Goal: Transaction & Acquisition: Book appointment/travel/reservation

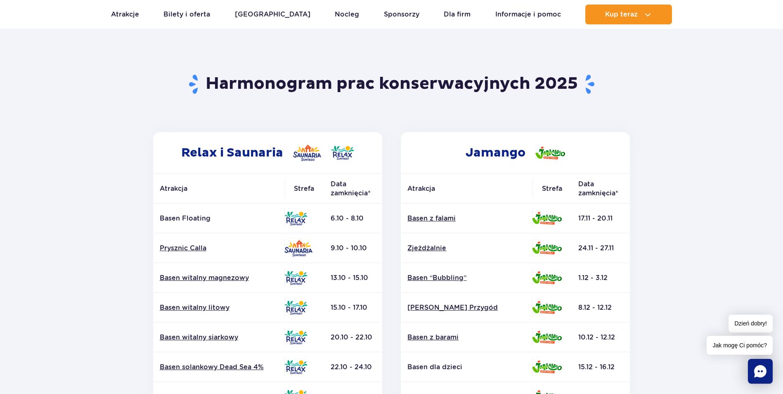
scroll to position [41, 0]
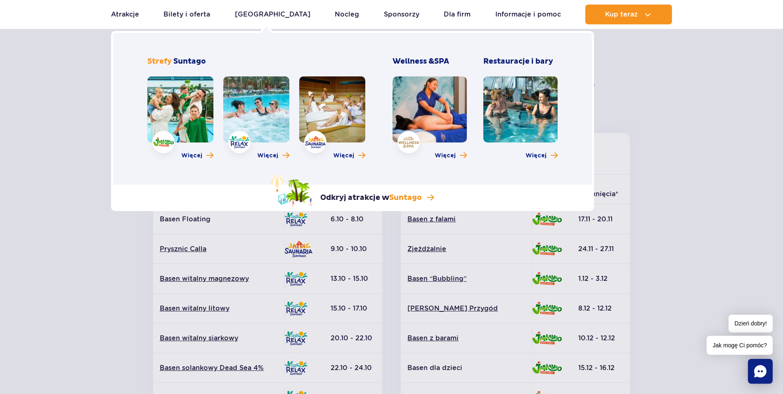
click at [260, 113] on link at bounding box center [256, 109] width 66 height 66
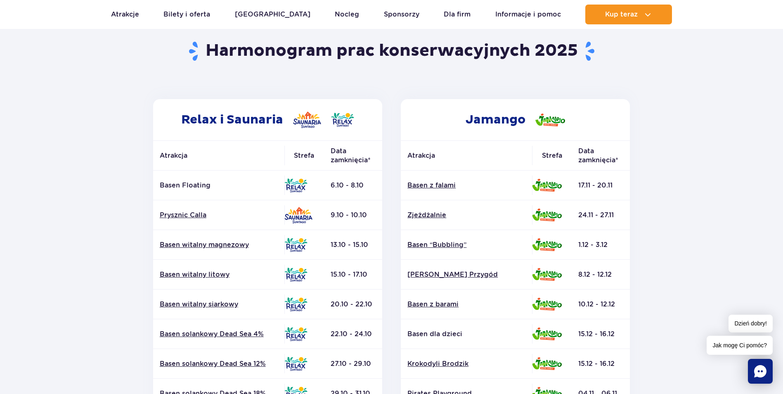
scroll to position [0, 0]
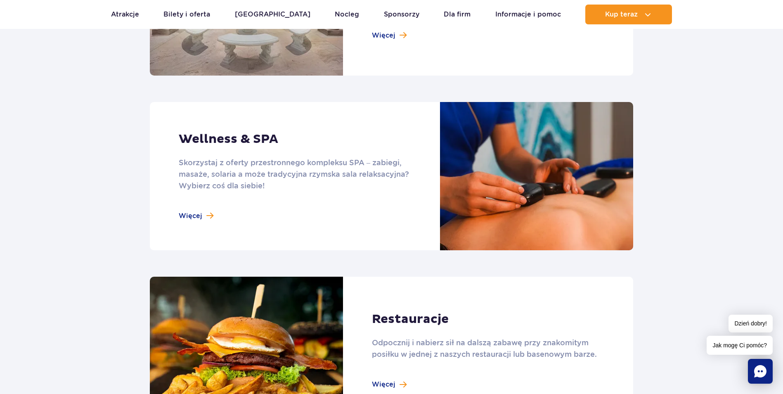
scroll to position [661, 0]
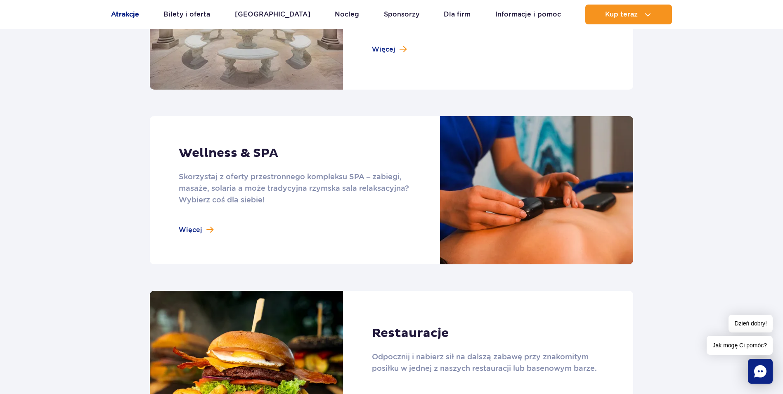
click at [133, 16] on link "Atrakcje" at bounding box center [125, 15] width 28 height 20
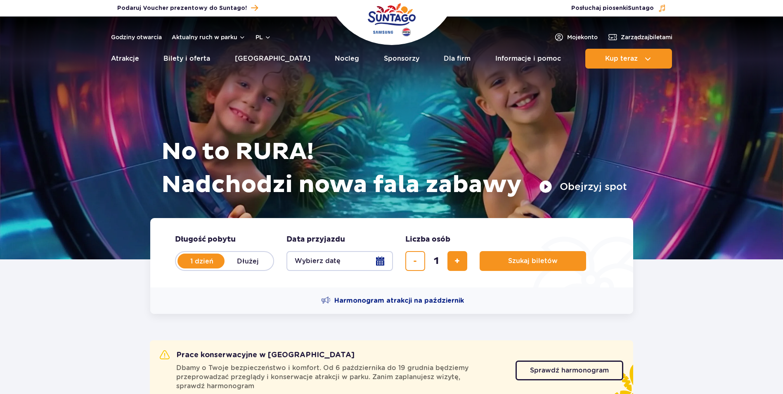
click at [251, 262] on label "Dłużej" at bounding box center [248, 260] width 47 height 17
click at [234, 268] on input "Dłużej" at bounding box center [229, 269] width 9 height 2
radio input "false"
radio input "true"
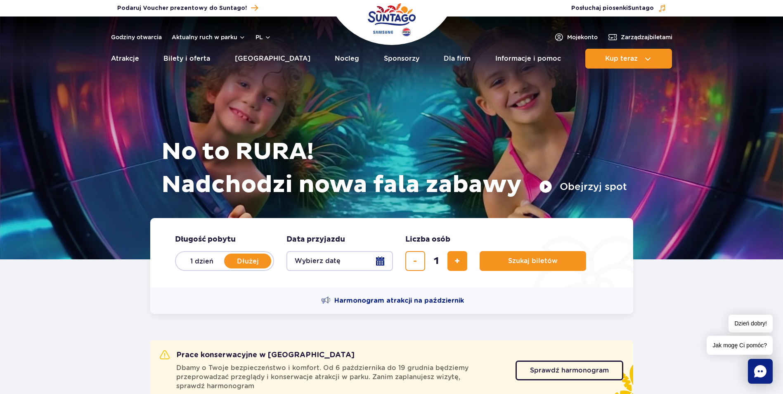
click at [387, 258] on button "Wybierz datę" at bounding box center [340, 261] width 107 height 20
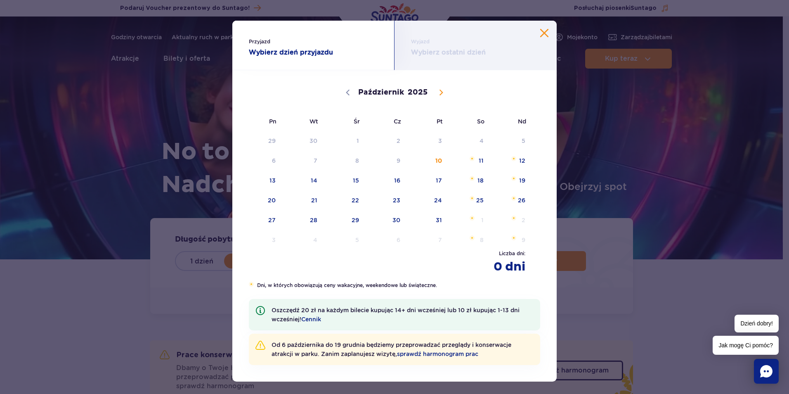
click at [438, 90] on icon at bounding box center [441, 93] width 6 height 6
select select "10"
click at [479, 201] on span "22" at bounding box center [470, 200] width 42 height 19
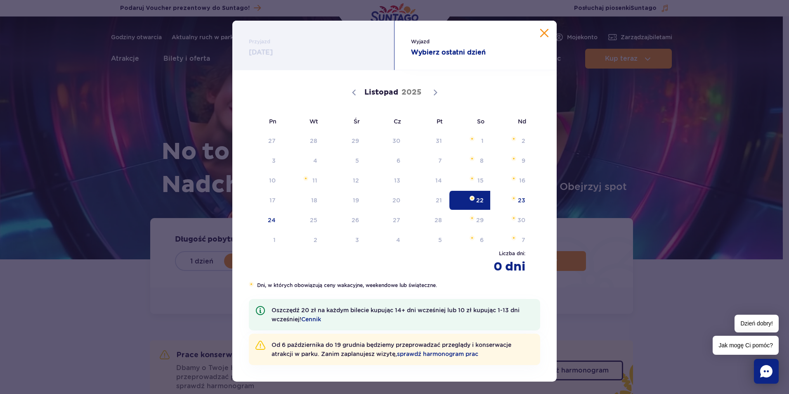
click at [449, 203] on span "22" at bounding box center [470, 200] width 42 height 19
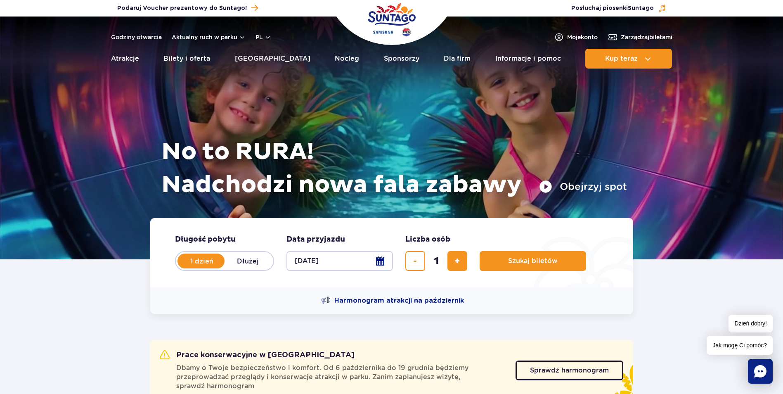
click at [248, 258] on label "Dłużej" at bounding box center [248, 260] width 47 height 17
click at [234, 268] on input "Dłużej" at bounding box center [229, 269] width 9 height 2
radio input "false"
radio input "true"
click at [381, 258] on button "Wybierz datę" at bounding box center [340, 261] width 107 height 20
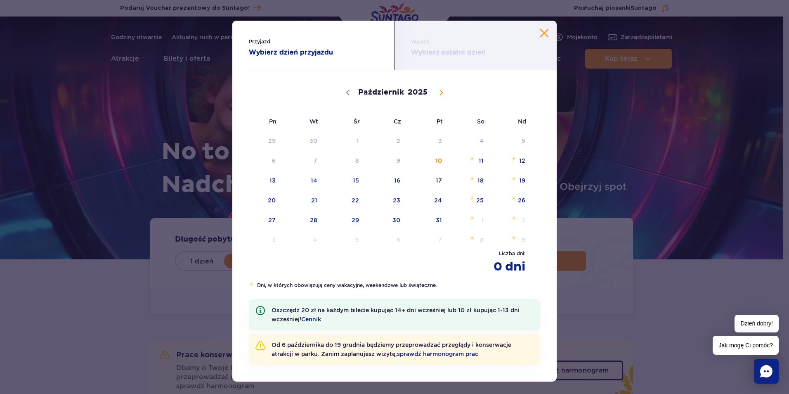
click at [440, 93] on icon at bounding box center [441, 92] width 3 height 5
select select "10"
click at [433, 219] on span "28" at bounding box center [428, 220] width 42 height 19
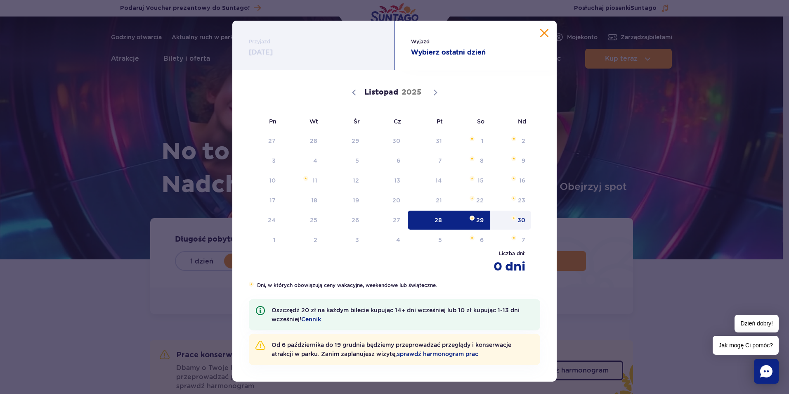
click at [522, 220] on span "30" at bounding box center [511, 220] width 42 height 19
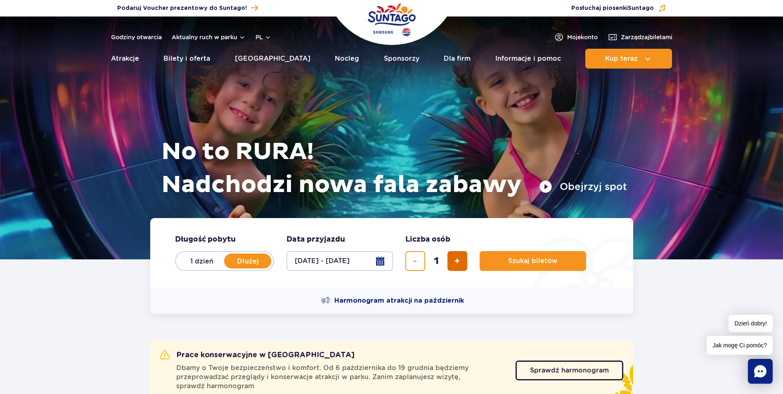
click at [458, 261] on span "dodaj bilet" at bounding box center [457, 261] width 5 height 0
type input "2"
click at [531, 258] on span "Szukaj biletów" at bounding box center [530, 260] width 50 height 7
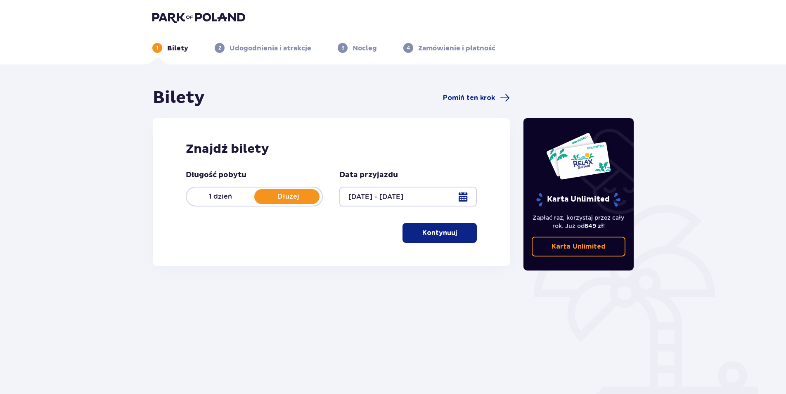
click at [438, 230] on p "Kontynuuj" at bounding box center [439, 232] width 35 height 9
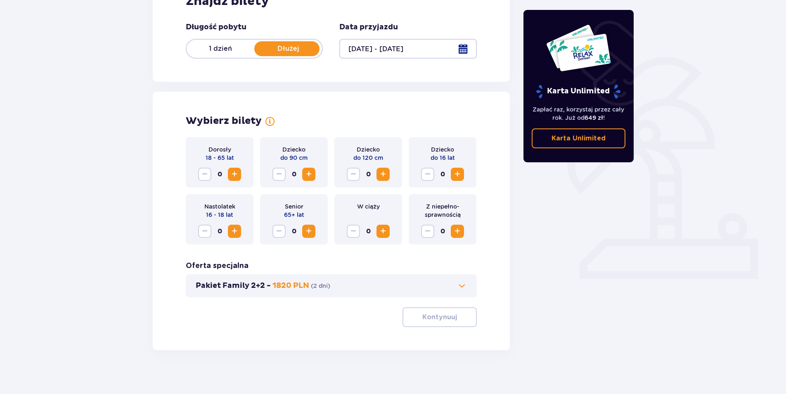
scroll to position [154, 0]
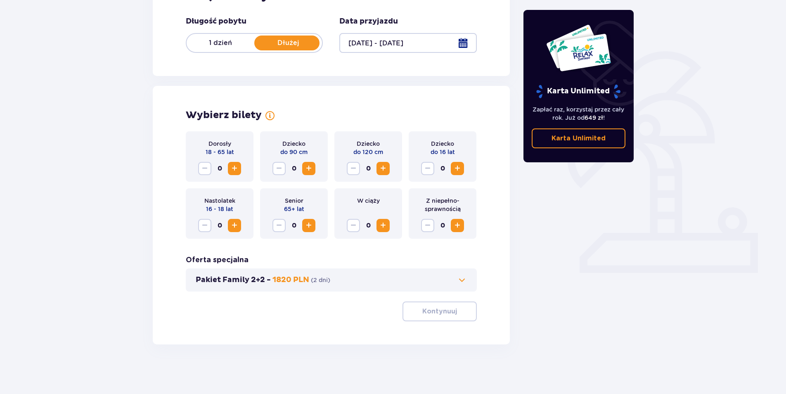
click at [233, 169] on span "Zwiększ" at bounding box center [235, 168] width 10 height 10
click at [466, 276] on span at bounding box center [462, 280] width 10 height 10
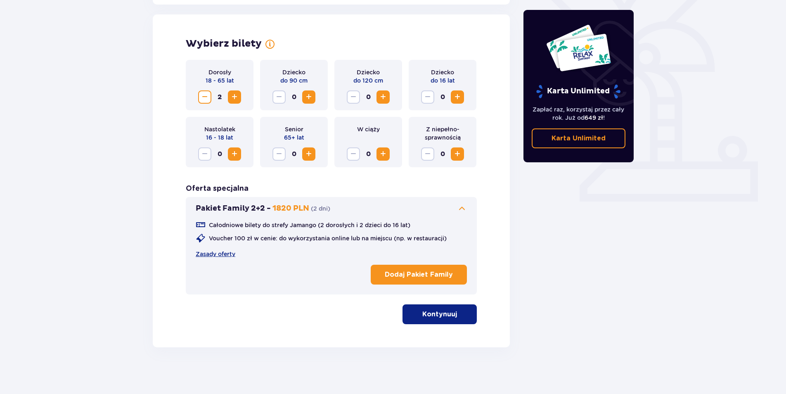
scroll to position [228, 0]
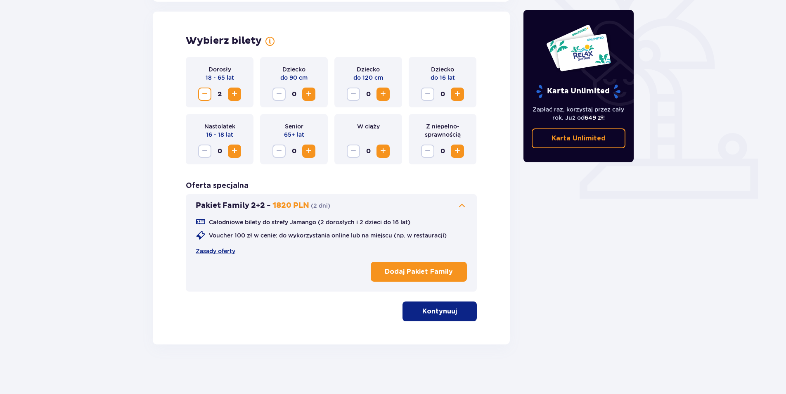
click at [464, 203] on span at bounding box center [462, 206] width 10 height 10
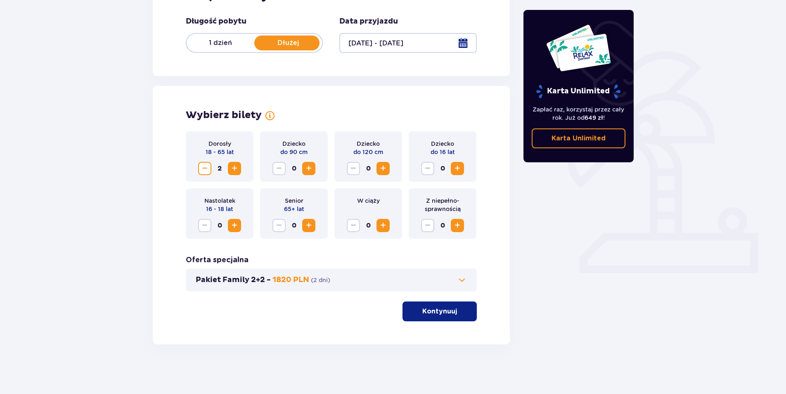
scroll to position [154, 0]
drag, startPoint x: 412, startPoint y: 315, endPoint x: 656, endPoint y: 327, distance: 244.7
click at [414, 316] on button "Kontynuuj" at bounding box center [440, 311] width 74 height 20
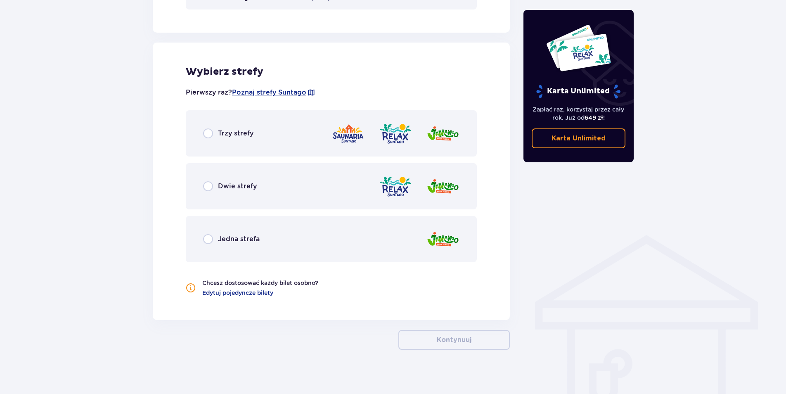
scroll to position [441, 0]
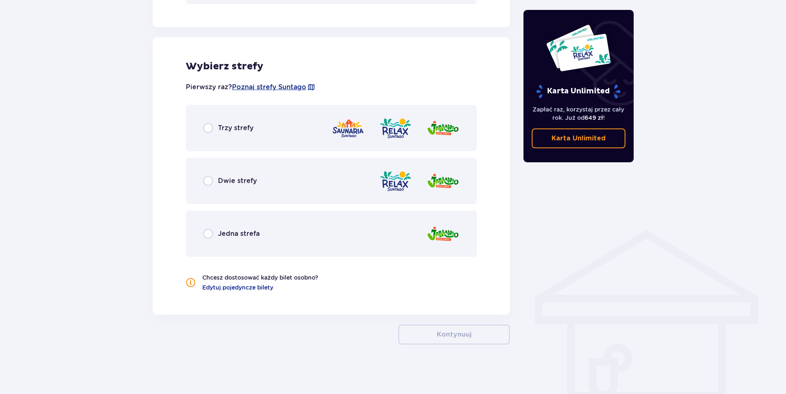
click at [234, 179] on span "Dwie strefy" at bounding box center [237, 180] width 39 height 9
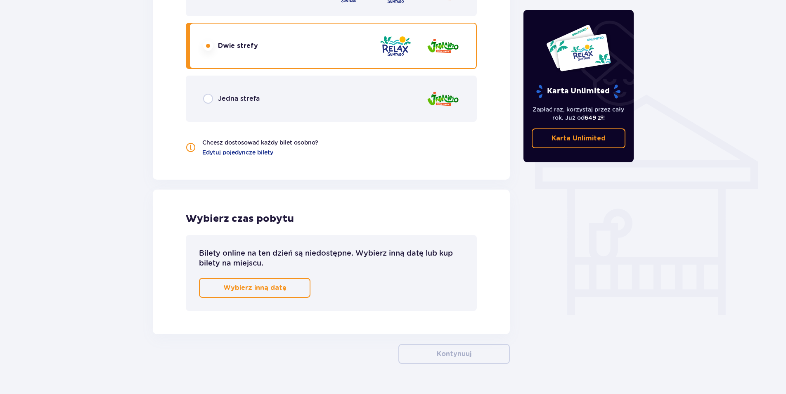
scroll to position [595, 0]
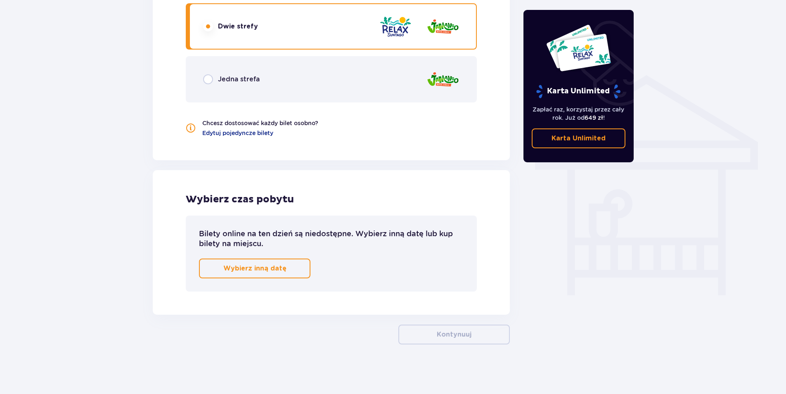
click at [284, 269] on span "button" at bounding box center [288, 268] width 10 height 10
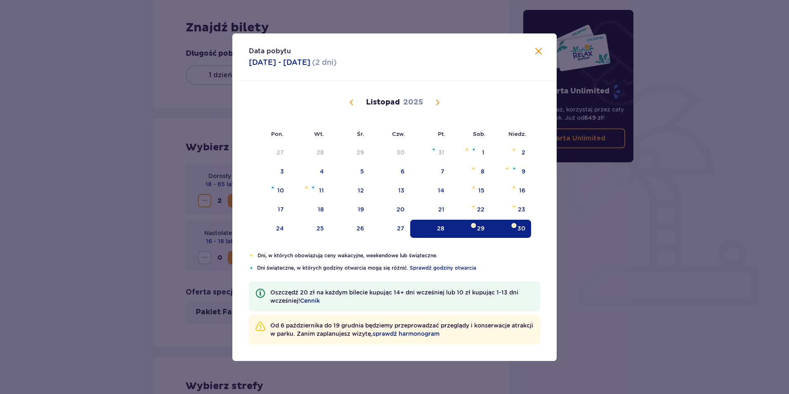
scroll to position [108, 0]
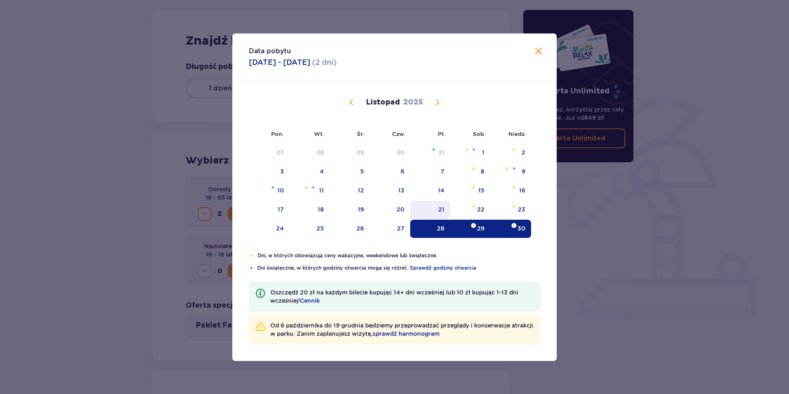
click at [436, 208] on div "21" at bounding box center [430, 210] width 40 height 18
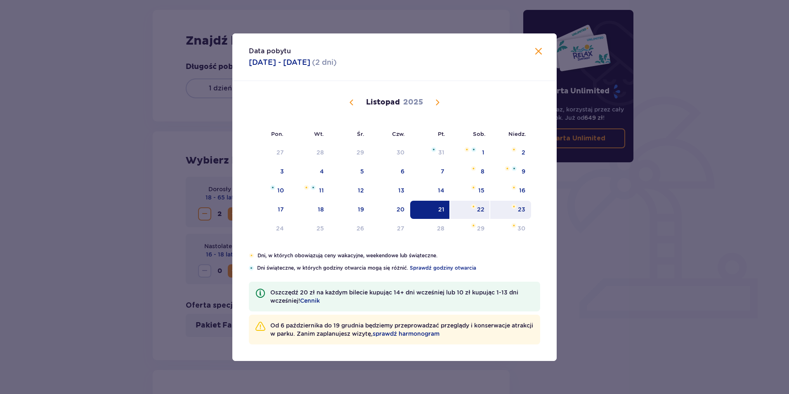
click at [515, 208] on img at bounding box center [514, 206] width 5 height 5
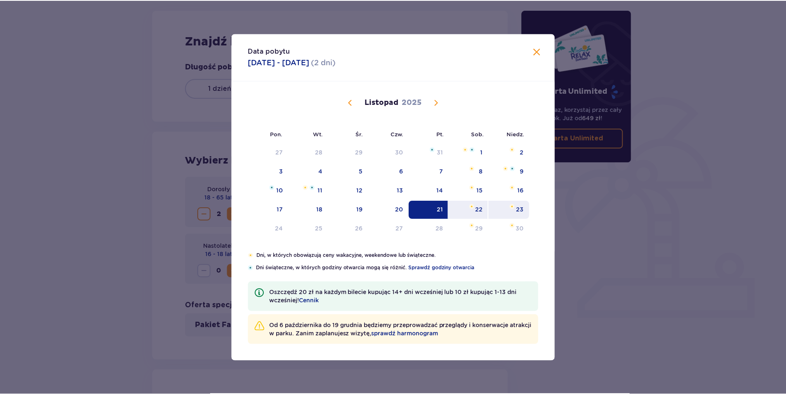
scroll to position [30, 0]
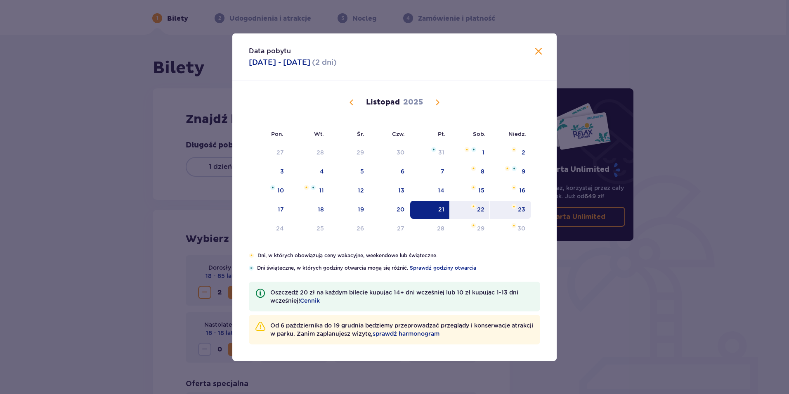
type input "[DATE] - [DATE]"
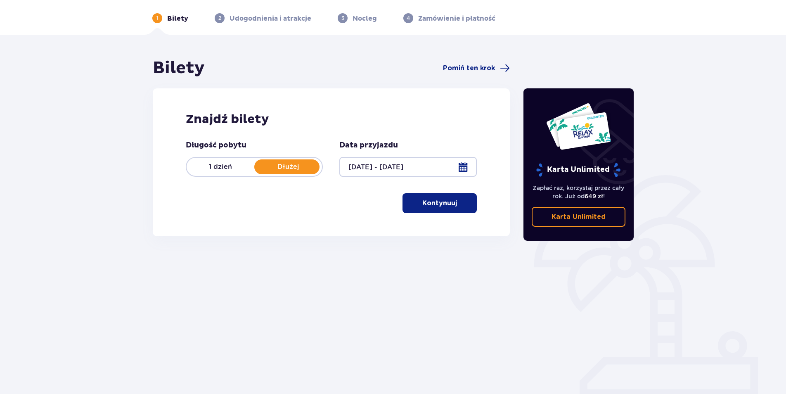
click at [454, 204] on span "button" at bounding box center [459, 203] width 10 height 10
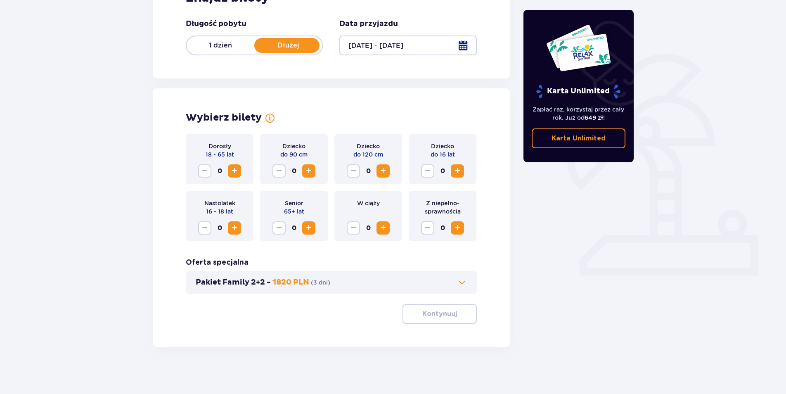
scroll to position [154, 0]
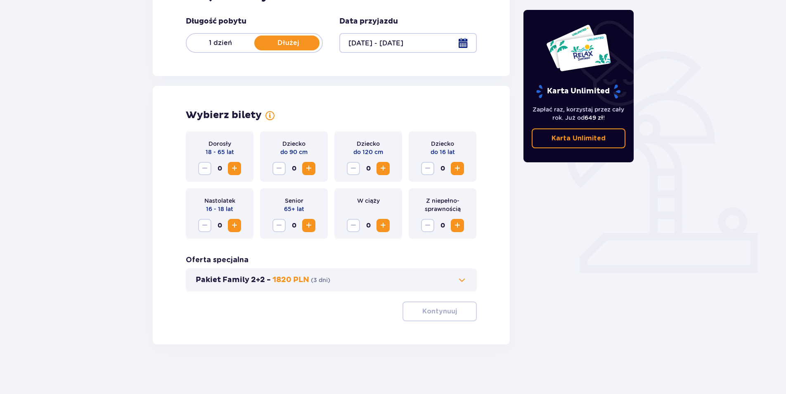
click at [231, 168] on span "Zwiększ" at bounding box center [235, 168] width 10 height 10
click at [445, 312] on p "Kontynuuj" at bounding box center [439, 311] width 35 height 9
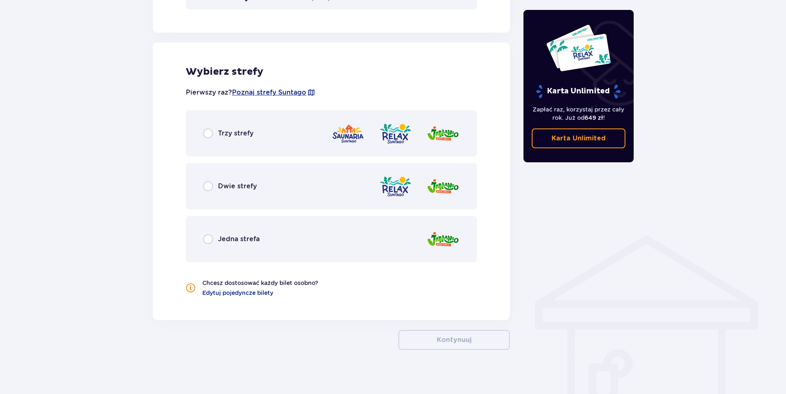
scroll to position [441, 0]
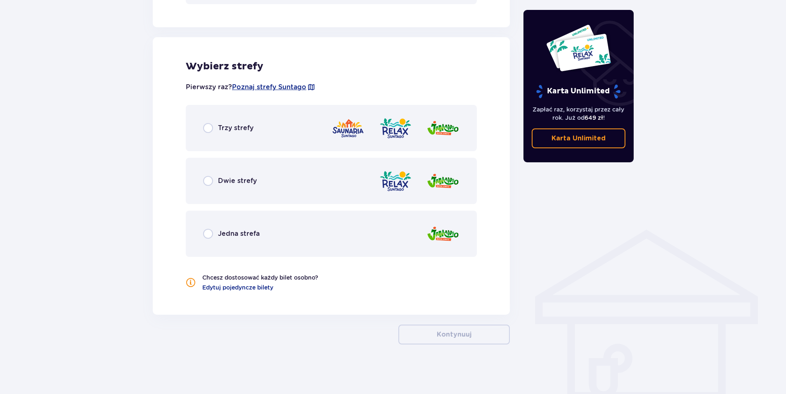
click at [237, 174] on div "Dwie strefy" at bounding box center [331, 181] width 291 height 46
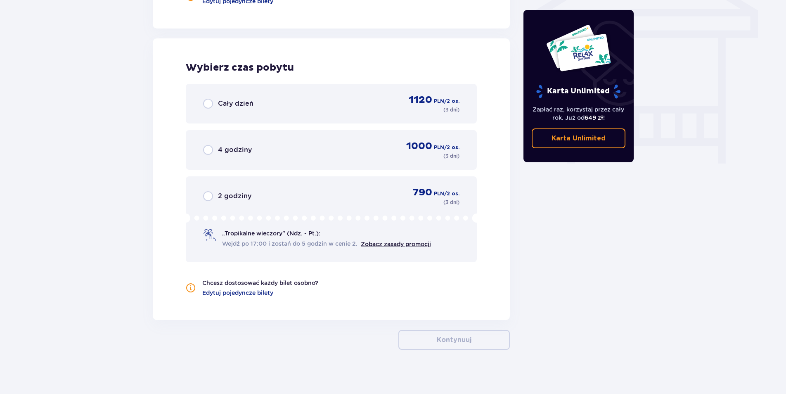
scroll to position [732, 0]
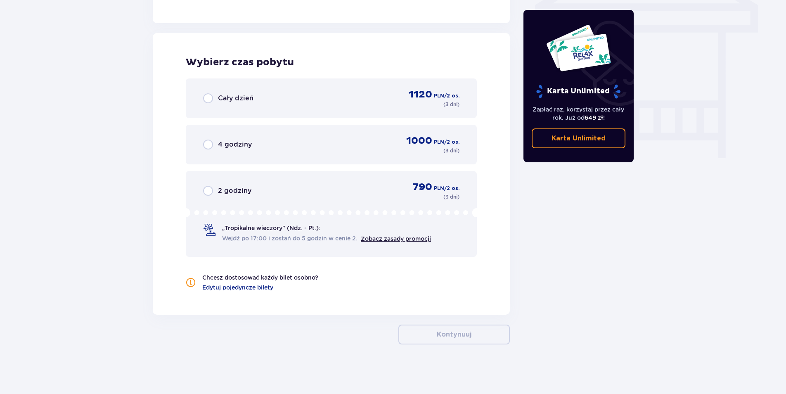
click at [267, 98] on div "Cały dzień 1120 PLN / 2 os. ( 3 dni )" at bounding box center [331, 98] width 256 height 20
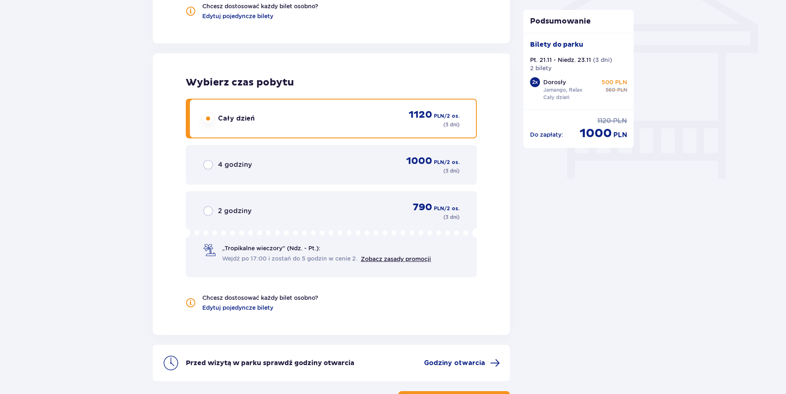
scroll to position [779, 0]
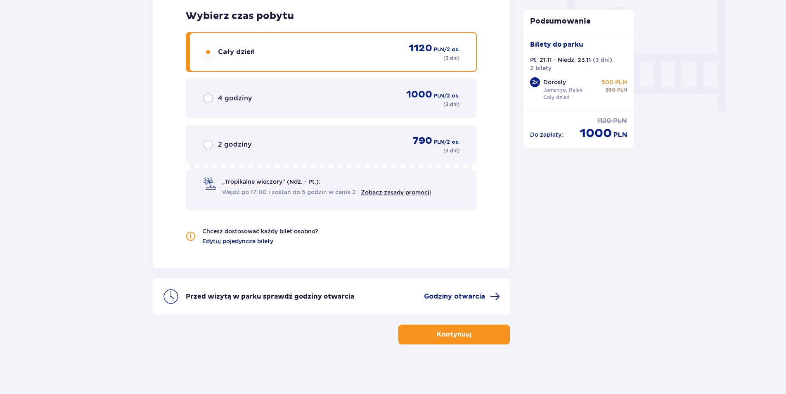
click at [472, 338] on span "button" at bounding box center [473, 334] width 10 height 10
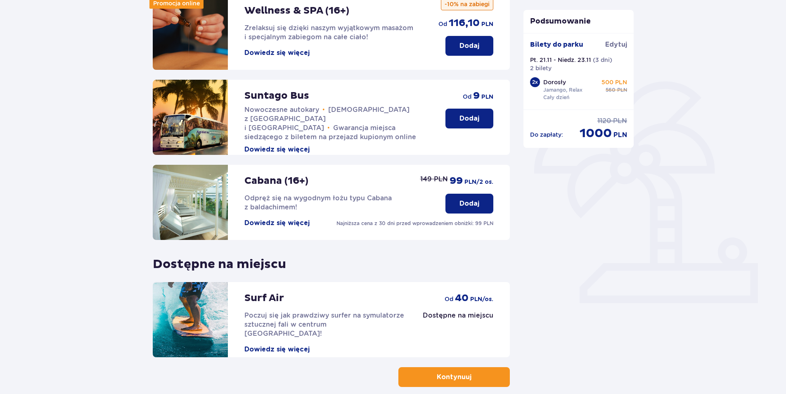
scroll to position [124, 0]
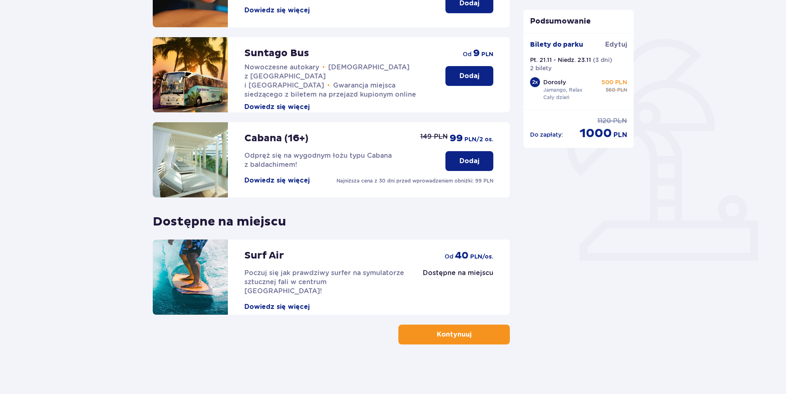
click at [464, 331] on p "Kontynuuj" at bounding box center [454, 334] width 35 height 9
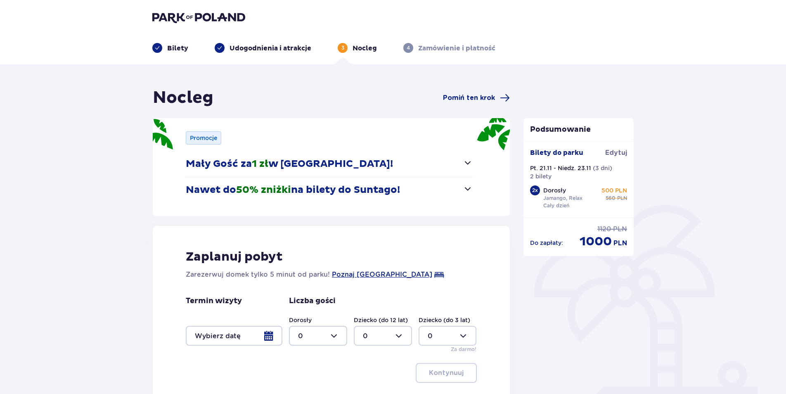
click at [470, 162] on span "button" at bounding box center [468, 163] width 10 height 10
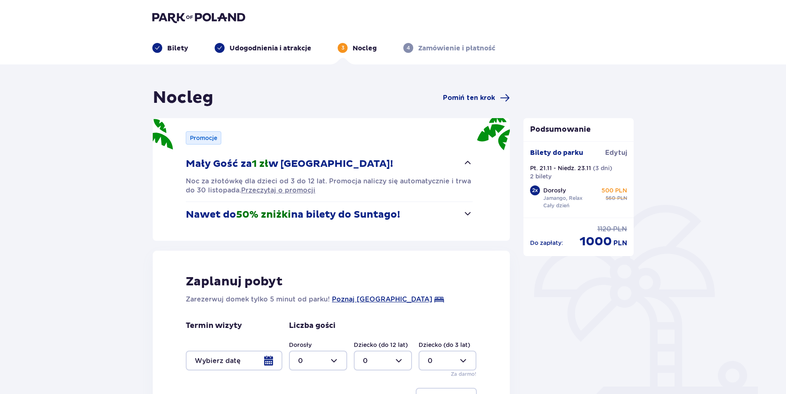
click at [470, 162] on span "button" at bounding box center [468, 163] width 10 height 10
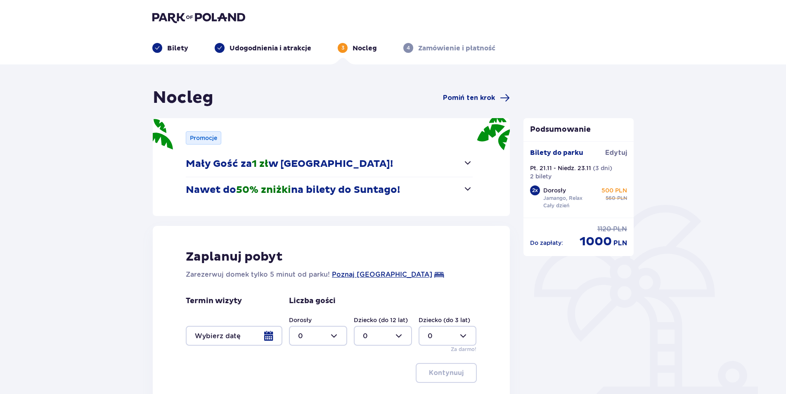
click at [469, 191] on span "button" at bounding box center [468, 189] width 10 height 10
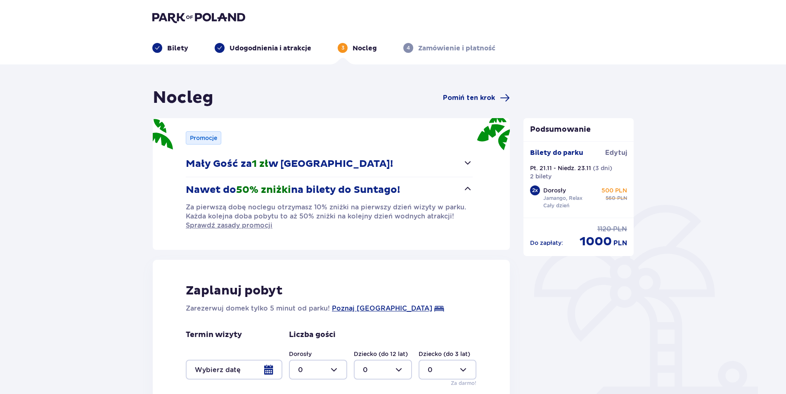
click at [469, 190] on span "button" at bounding box center [468, 189] width 10 height 10
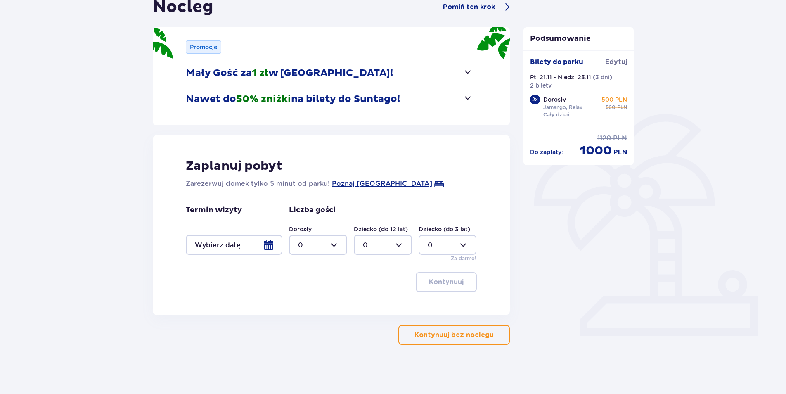
scroll to position [91, 0]
click at [335, 245] on div at bounding box center [318, 244] width 58 height 20
click at [307, 304] on div "2" at bounding box center [318, 304] width 40 height 9
type input "2"
click at [271, 245] on div at bounding box center [234, 244] width 97 height 20
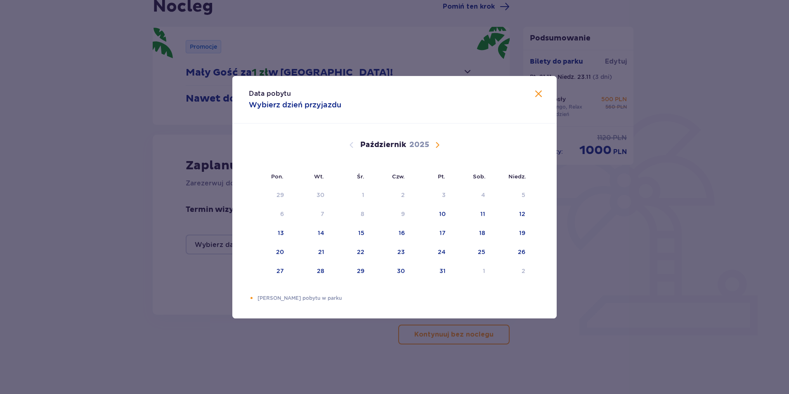
click at [438, 144] on span "Następny miesiąc" at bounding box center [438, 145] width 10 height 10
click at [436, 251] on div "Pomarańczowa kropka" at bounding box center [433, 251] width 5 height 5
click at [514, 249] on div "Pomarańczowa kropka" at bounding box center [514, 251] width 5 height 5
type input "[DATE] - [DATE]"
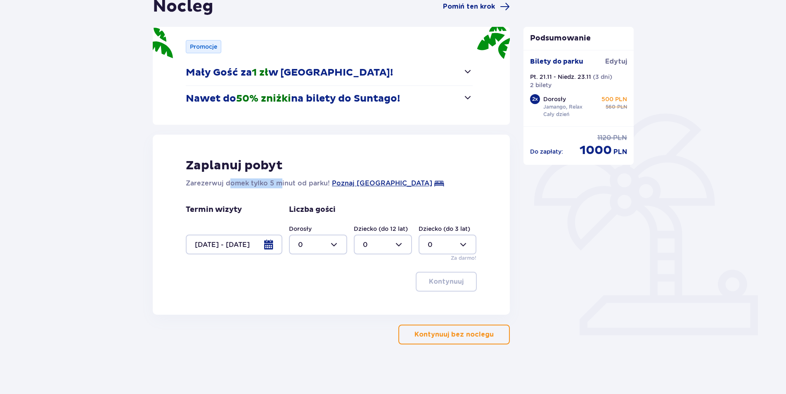
drag, startPoint x: 228, startPoint y: 181, endPoint x: 278, endPoint y: 182, distance: 50.0
click at [278, 182] on p "Zarezerwuj domek tylko 5 minut od parku!" at bounding box center [258, 183] width 144 height 10
drag, startPoint x: 278, startPoint y: 182, endPoint x: 322, endPoint y: 186, distance: 44.4
click at [322, 186] on p "Zarezerwuj domek tylko 5 minut od parku!" at bounding box center [258, 183] width 144 height 10
click at [333, 247] on div at bounding box center [318, 244] width 58 height 20
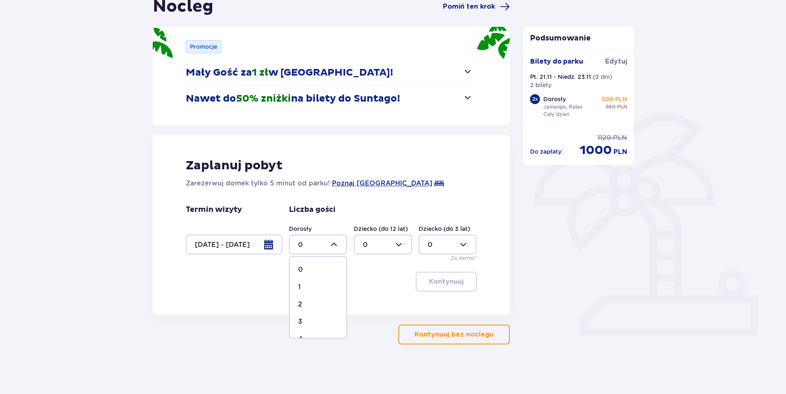
click at [302, 298] on span "2" at bounding box center [318, 304] width 57 height 17
type input "2"
click at [445, 282] on p "Kontynuuj" at bounding box center [446, 281] width 35 height 9
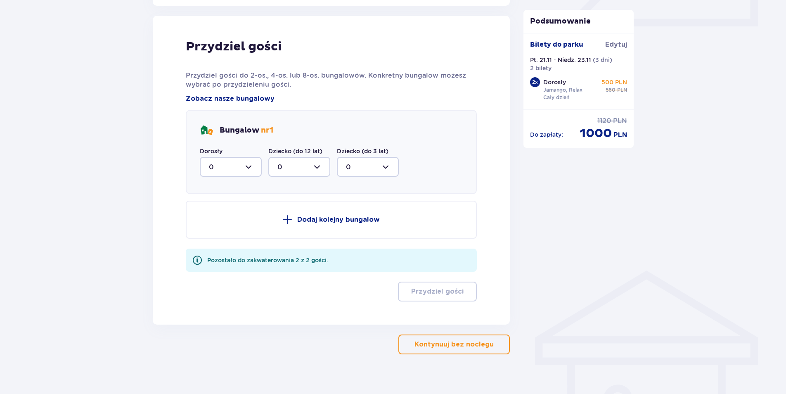
scroll to position [406, 0]
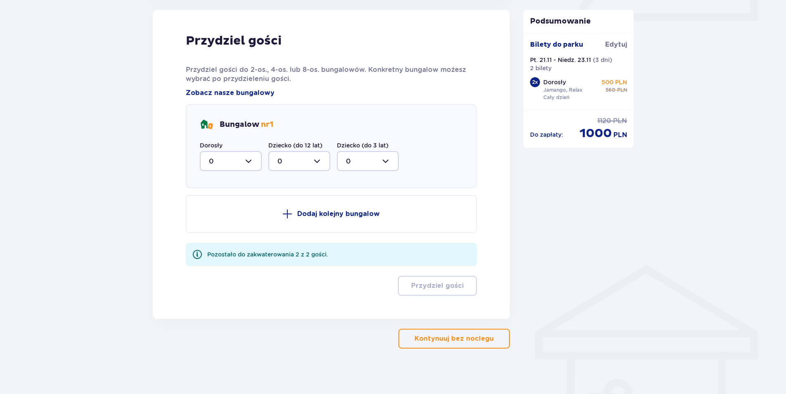
click at [254, 159] on div at bounding box center [231, 161] width 62 height 20
click at [220, 220] on div "2" at bounding box center [231, 220] width 44 height 9
type input "2"
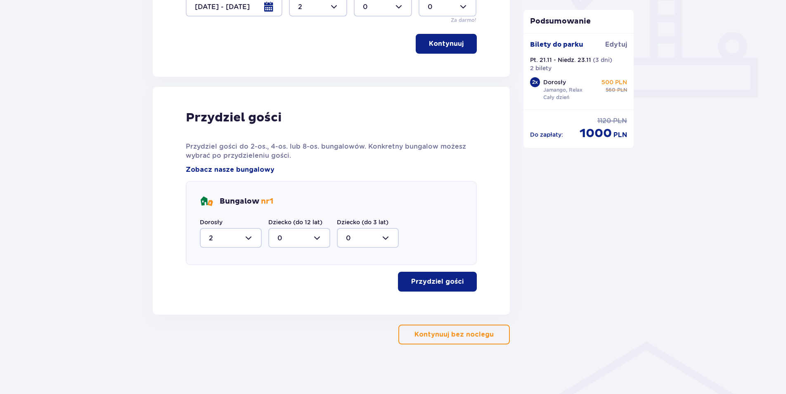
click at [462, 282] on span "button" at bounding box center [465, 282] width 10 height 10
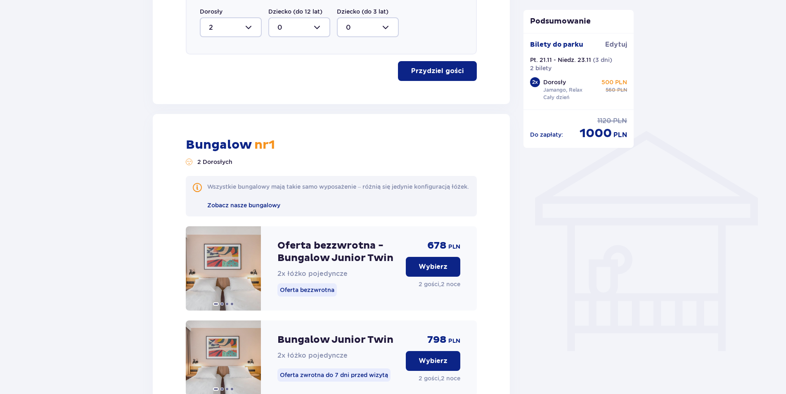
scroll to position [539, 0]
click at [433, 272] on p "Wybierz" at bounding box center [433, 267] width 29 height 9
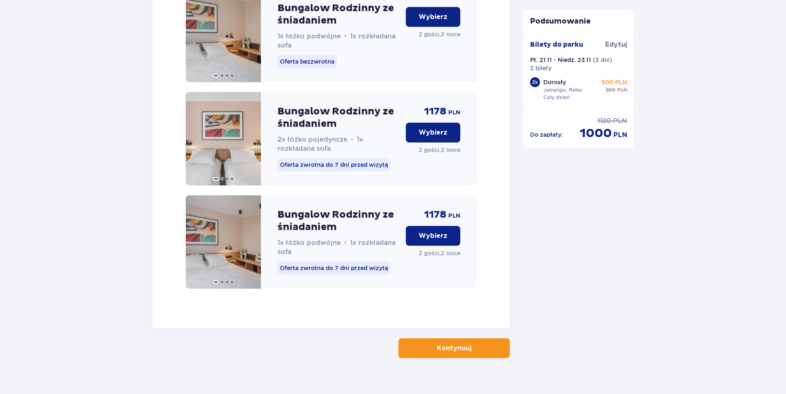
scroll to position [1695, 0]
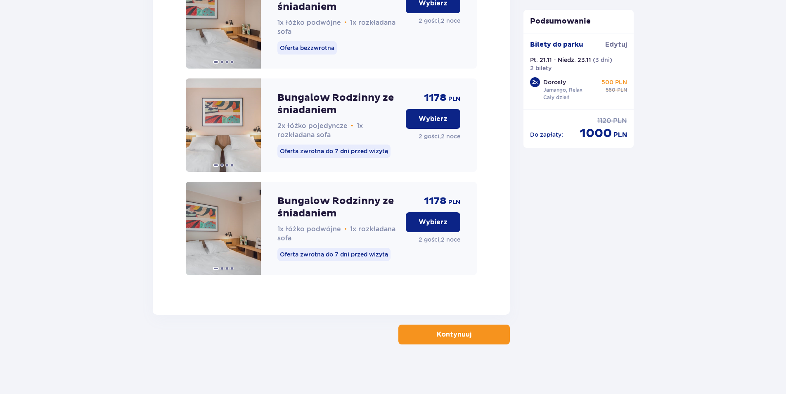
click at [491, 333] on button "Kontynuuj" at bounding box center [453, 334] width 111 height 20
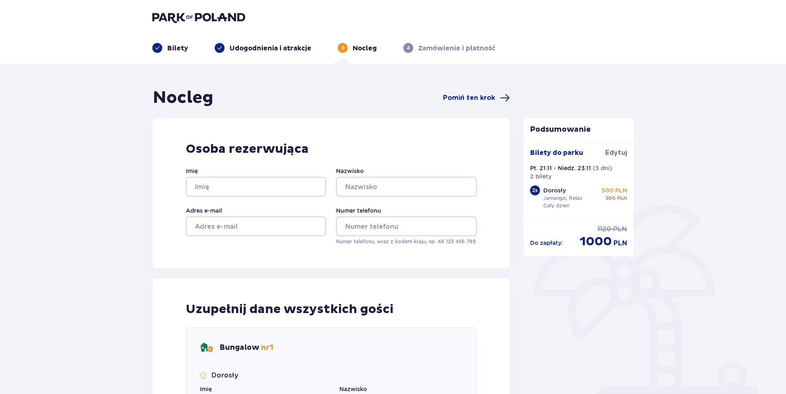
click at [355, 49] on p "Nocleg" at bounding box center [365, 48] width 24 height 9
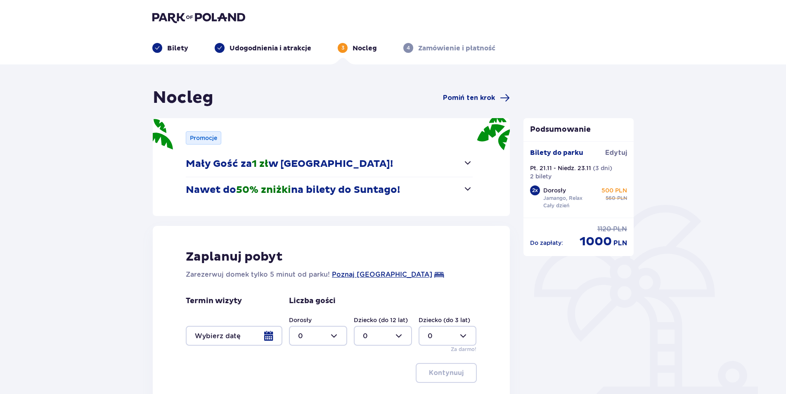
type input "0"
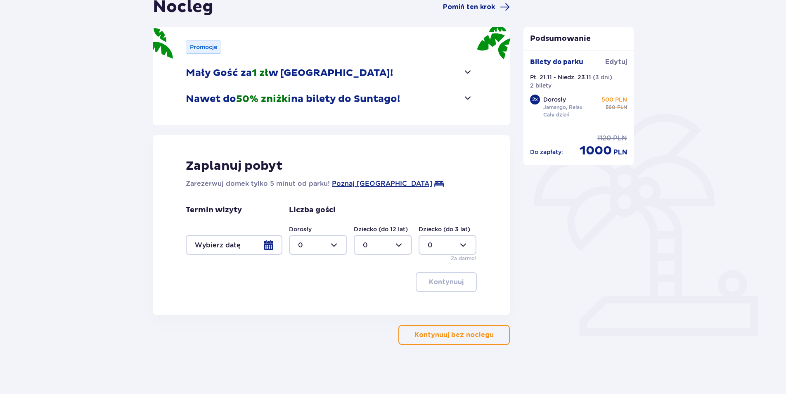
scroll to position [91, 0]
click at [275, 247] on div at bounding box center [234, 244] width 97 height 20
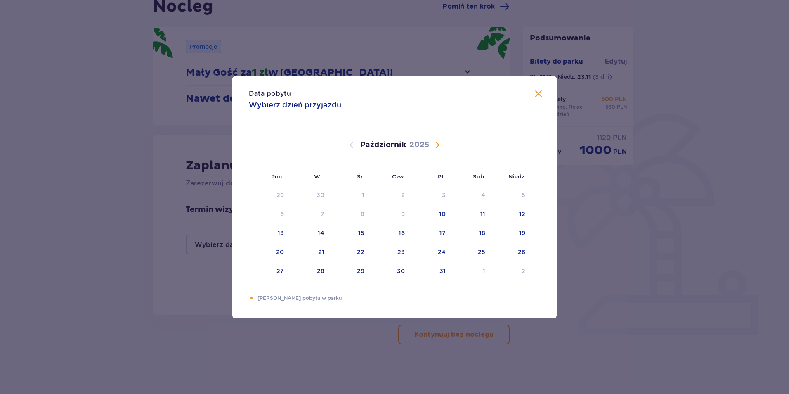
click at [438, 147] on span "Następny miesiąc" at bounding box center [438, 145] width 10 height 10
click at [443, 257] on div "21" at bounding box center [430, 252] width 40 height 18
click at [518, 249] on div "23" at bounding box center [510, 252] width 41 height 18
type input "[DATE] - [DATE]"
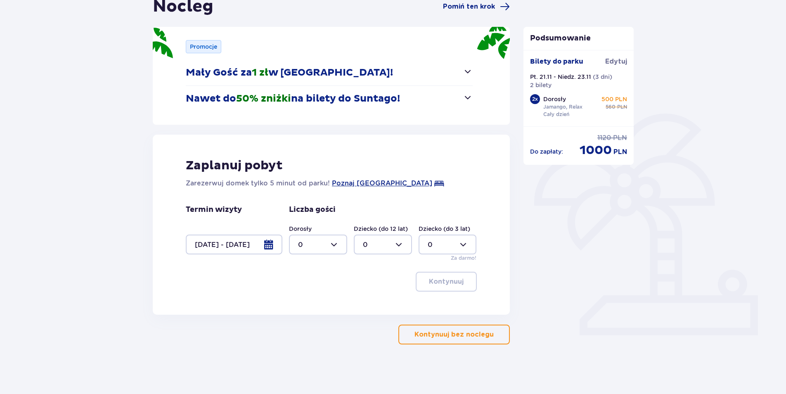
click at [323, 244] on div at bounding box center [318, 244] width 58 height 20
click at [300, 306] on p "2" at bounding box center [300, 304] width 4 height 9
type input "2"
click at [436, 283] on p "Kontynuuj" at bounding box center [446, 281] width 35 height 9
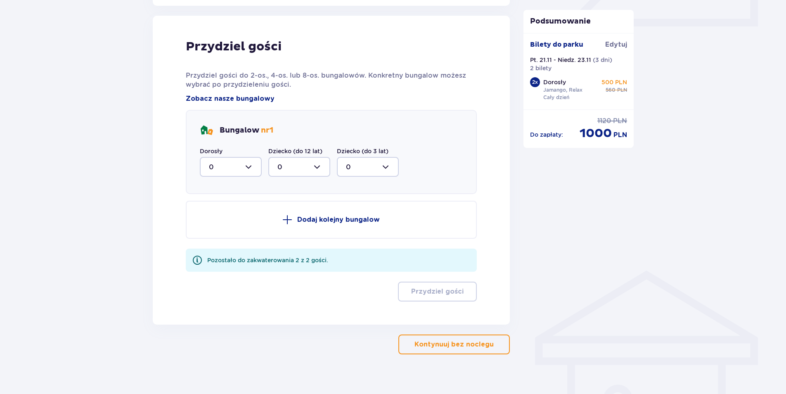
scroll to position [406, 0]
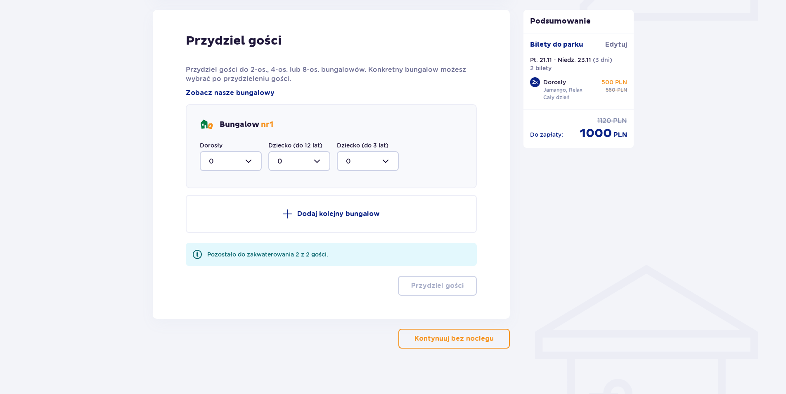
click at [243, 161] on div at bounding box center [231, 161] width 62 height 20
click at [212, 223] on p "2" at bounding box center [211, 220] width 4 height 9
type input "2"
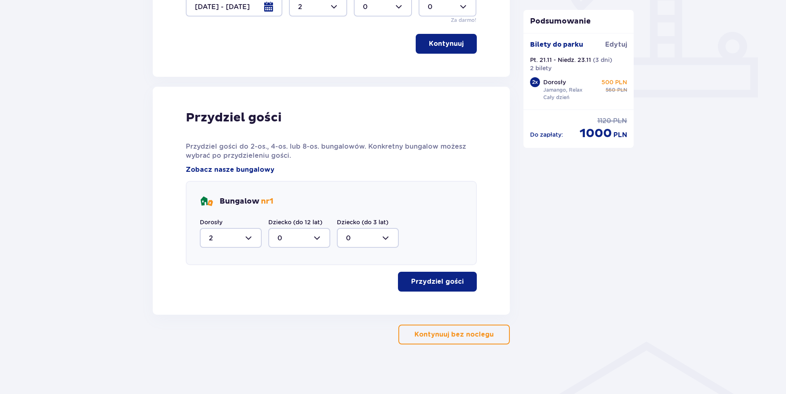
click at [449, 280] on p "Przydziel gości" at bounding box center [437, 281] width 52 height 9
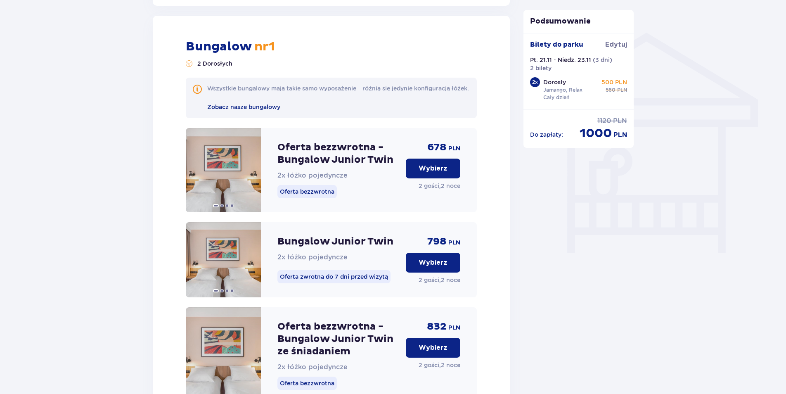
scroll to position [644, 0]
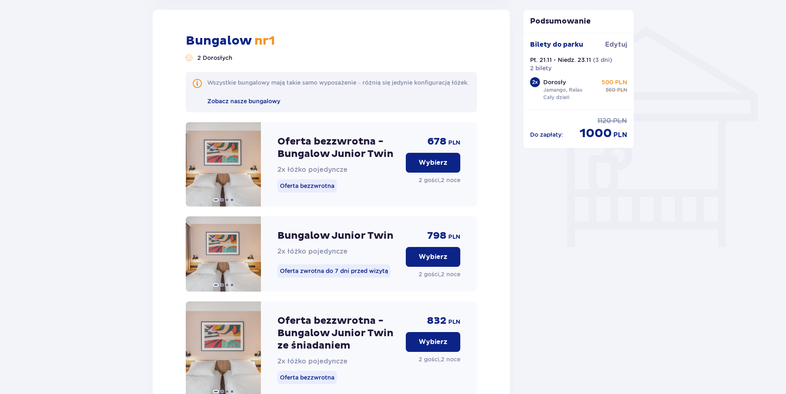
click at [431, 167] on p "Wybierz" at bounding box center [433, 162] width 29 height 9
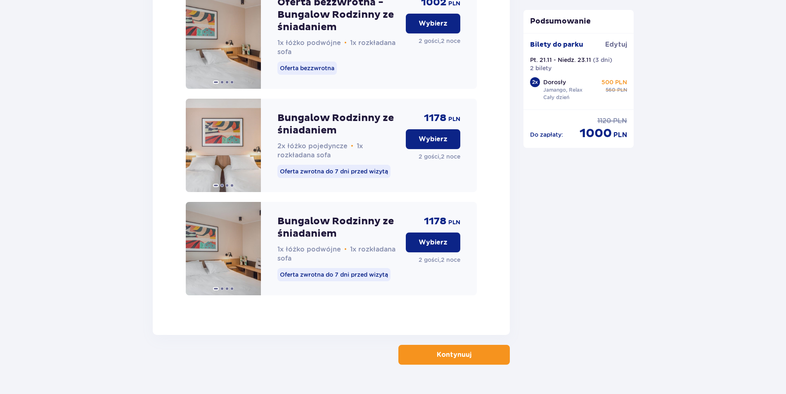
scroll to position [1695, 0]
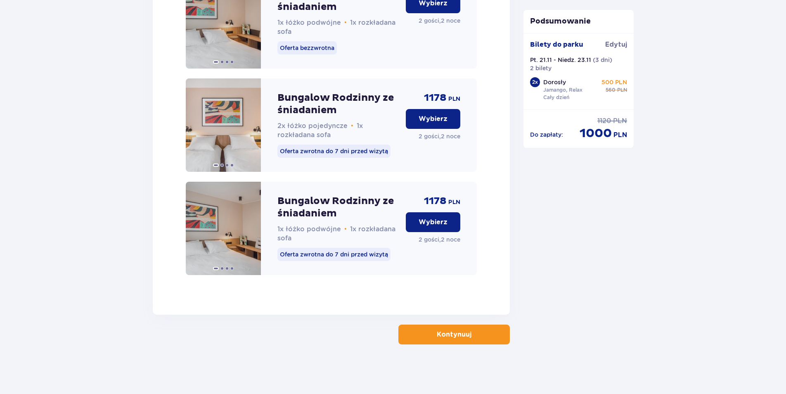
drag, startPoint x: 469, startPoint y: 334, endPoint x: 582, endPoint y: 293, distance: 119.6
click at [469, 334] on span "button" at bounding box center [473, 334] width 10 height 10
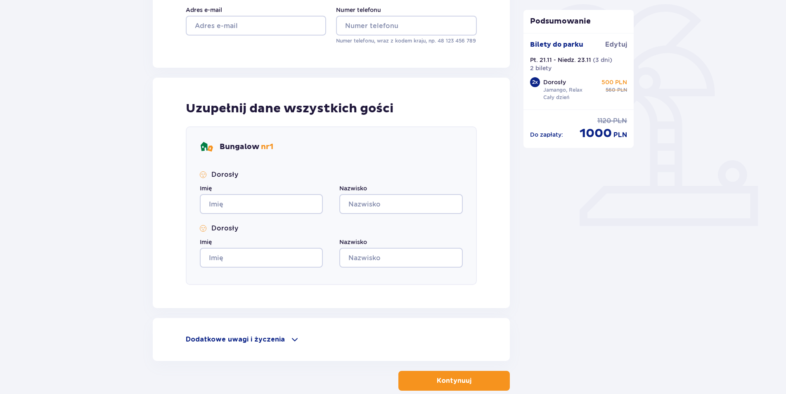
scroll to position [247, 0]
